Goal: Task Accomplishment & Management: Manage account settings

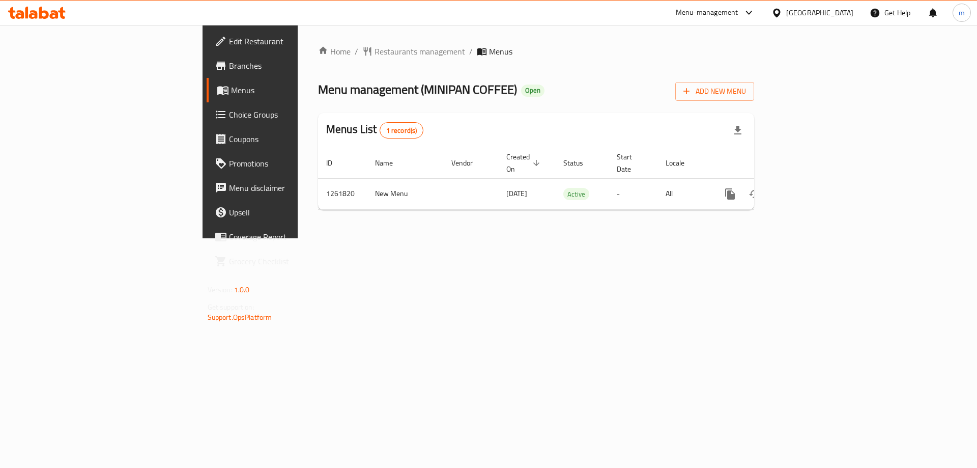
click at [229, 115] on span "Choice Groups" at bounding box center [293, 114] width 129 height 12
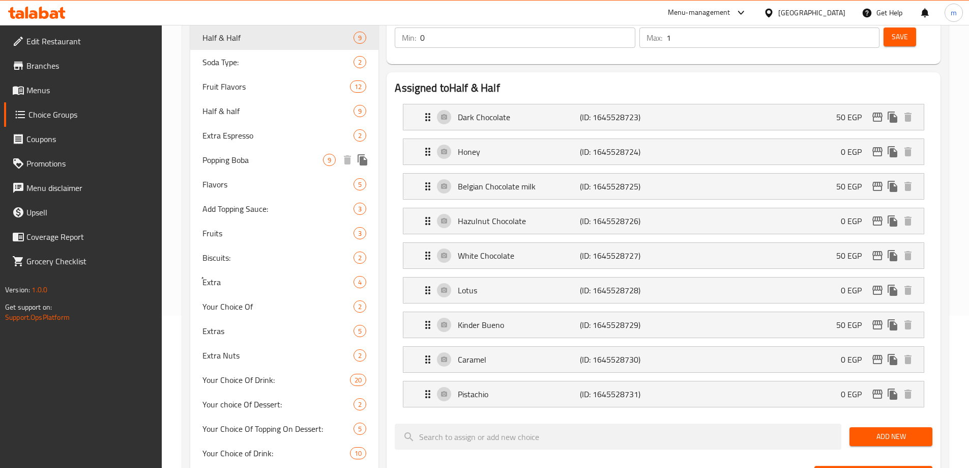
scroll to position [153, 0]
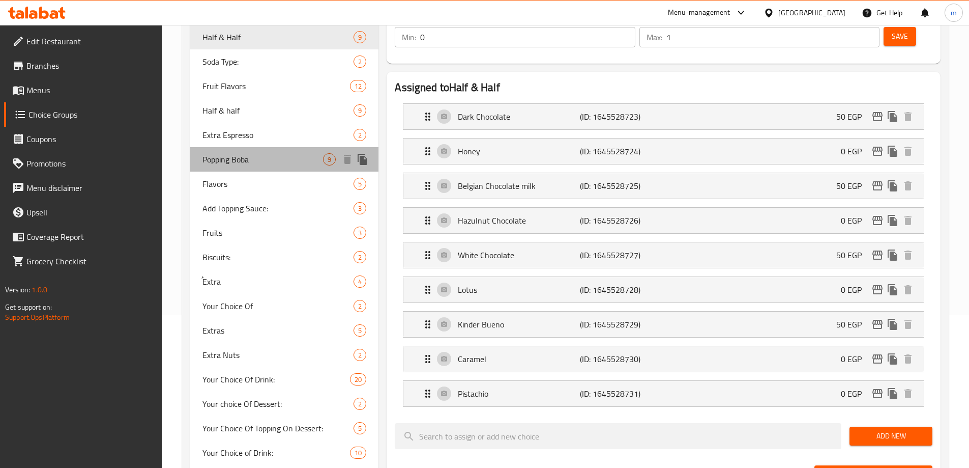
click at [252, 153] on span "Popping Boba" at bounding box center [262, 159] width 121 height 12
type input "Popping Boba"
type input "بوبا المفرقعة"
type input "9"
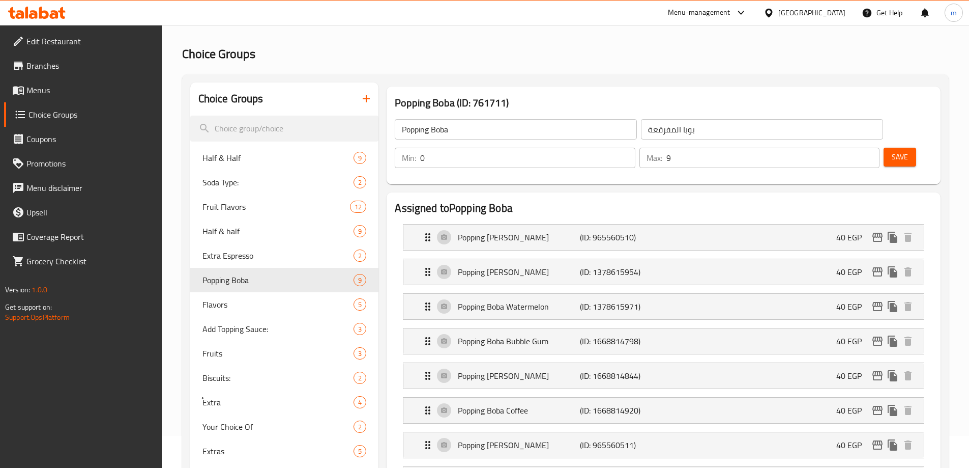
scroll to position [0, 0]
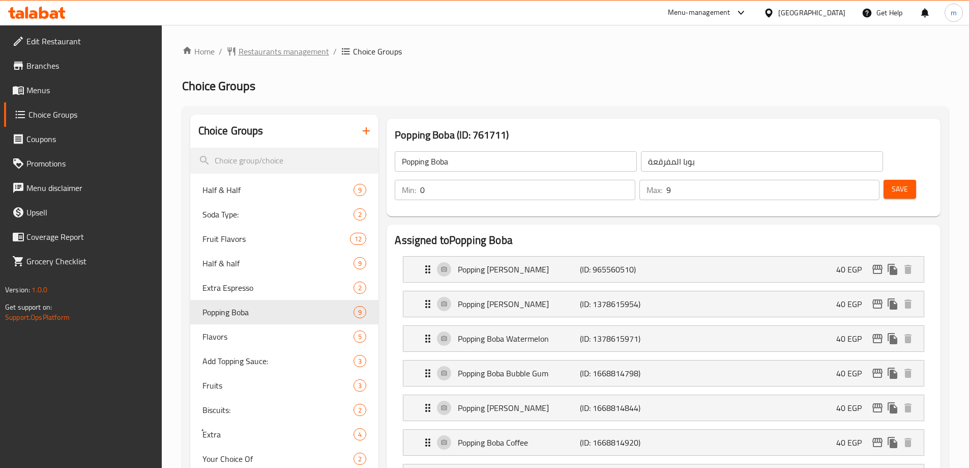
click at [324, 53] on span "Restaurants management" at bounding box center [284, 51] width 91 height 12
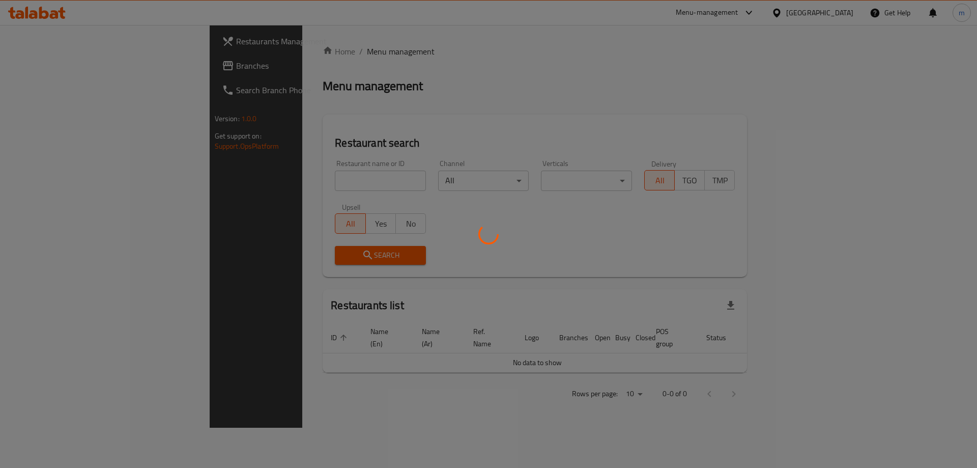
click at [47, 65] on div at bounding box center [488, 234] width 977 height 468
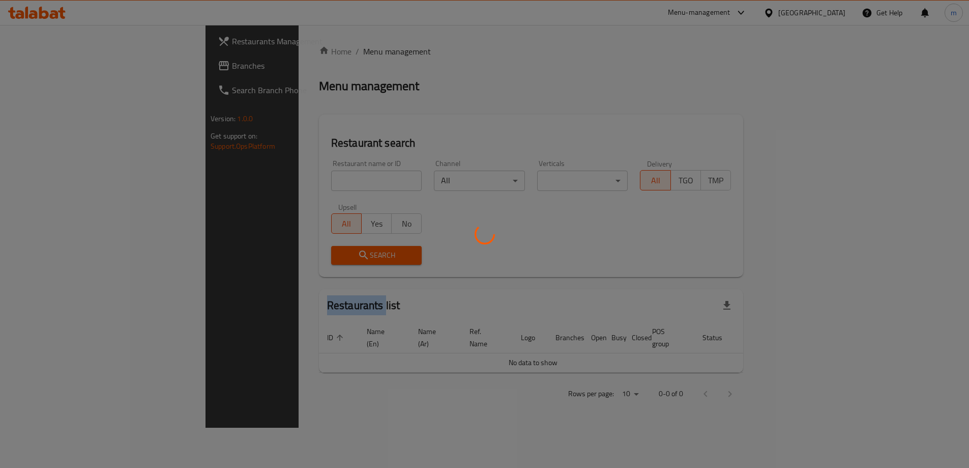
click at [48, 66] on div at bounding box center [484, 234] width 969 height 468
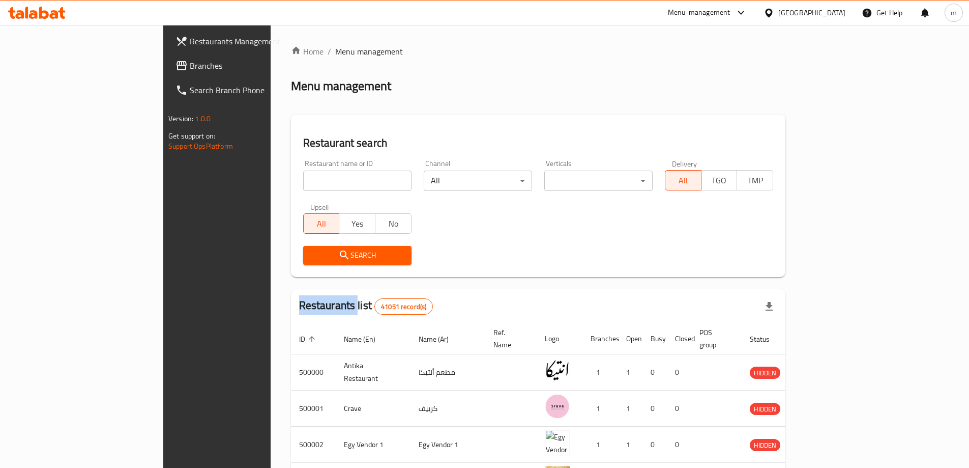
click at [190, 66] on span "Branches" at bounding box center [253, 66] width 127 height 12
